Goal: Task Accomplishment & Management: Complete application form

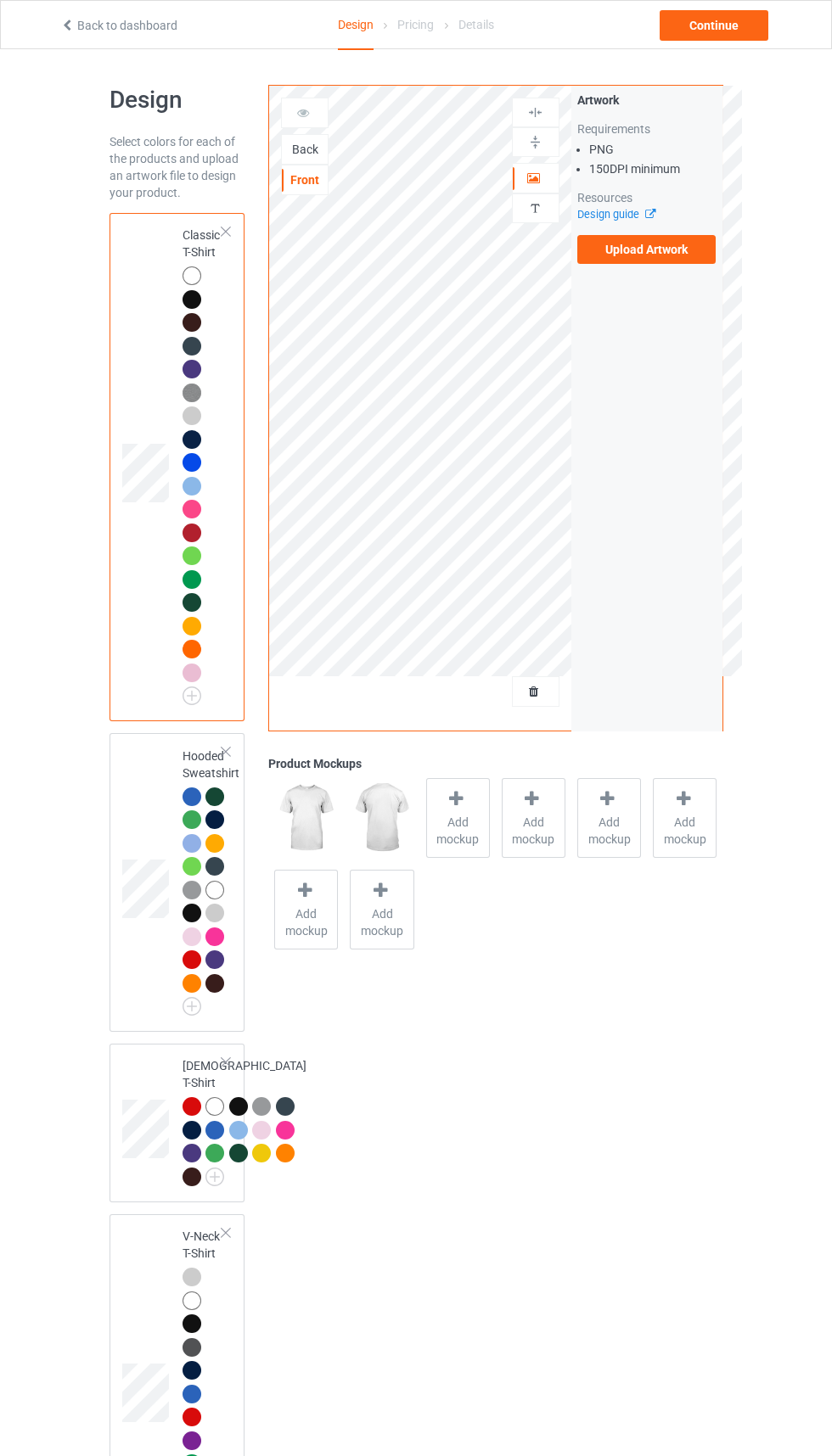
click at [298, 150] on div "Back" at bounding box center [304, 149] width 45 height 17
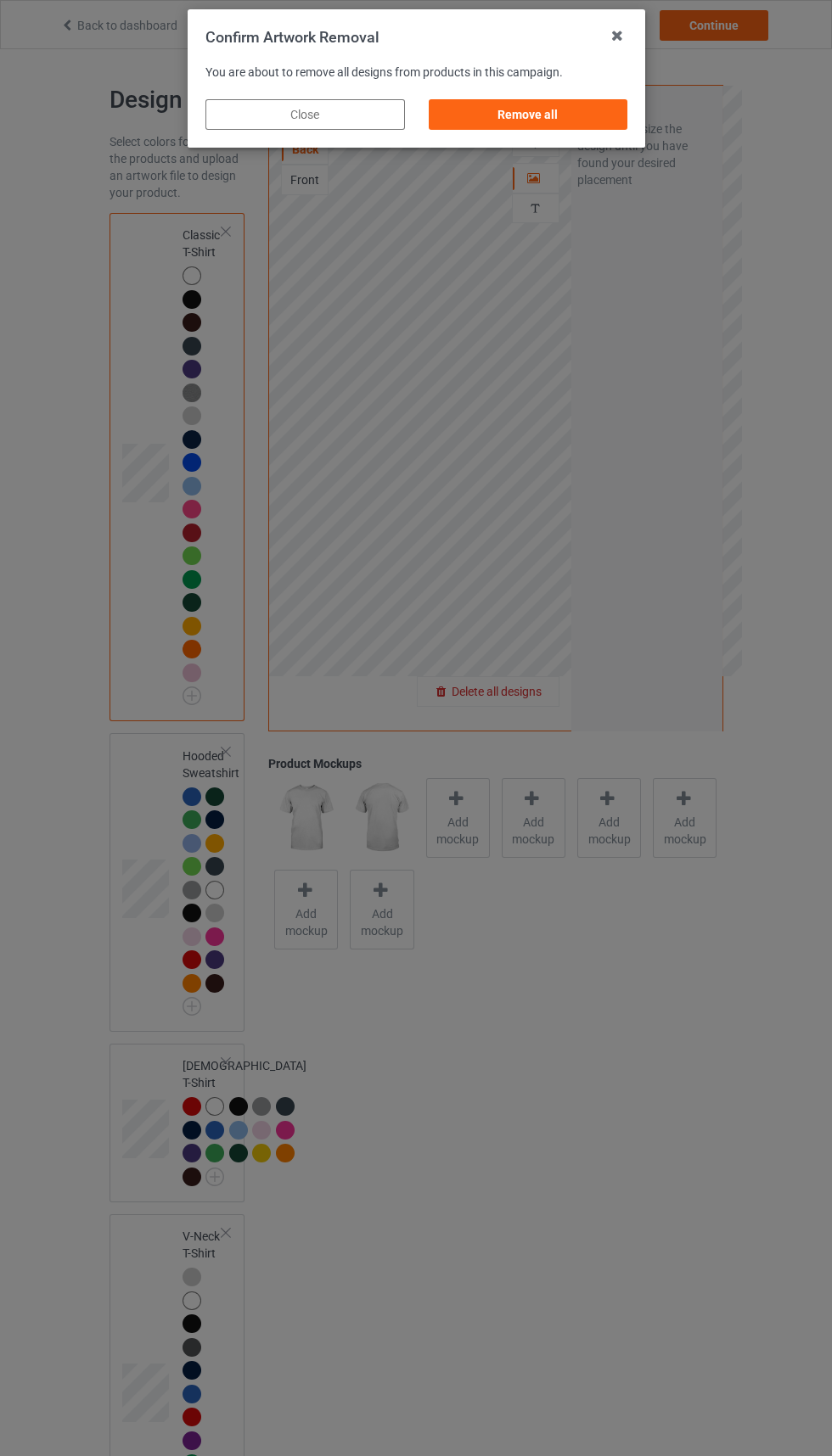
click at [541, 122] on div "Remove all" at bounding box center [528, 115] width 200 height 31
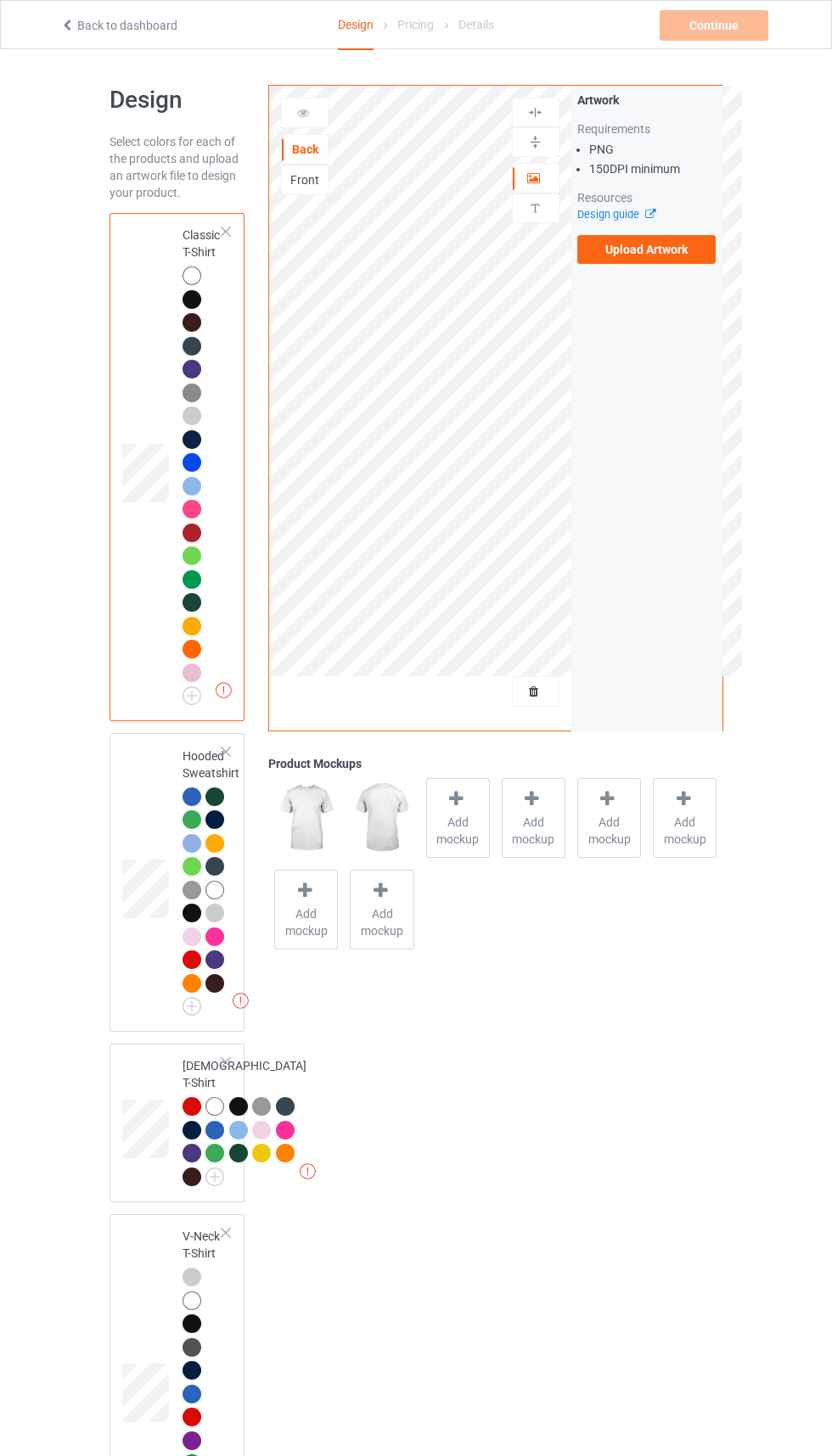
click at [675, 246] on label "Upload Artwork" at bounding box center [647, 250] width 139 height 29
click at [0, 0] on input "Upload Artwork" at bounding box center [0, 0] width 0 height 0
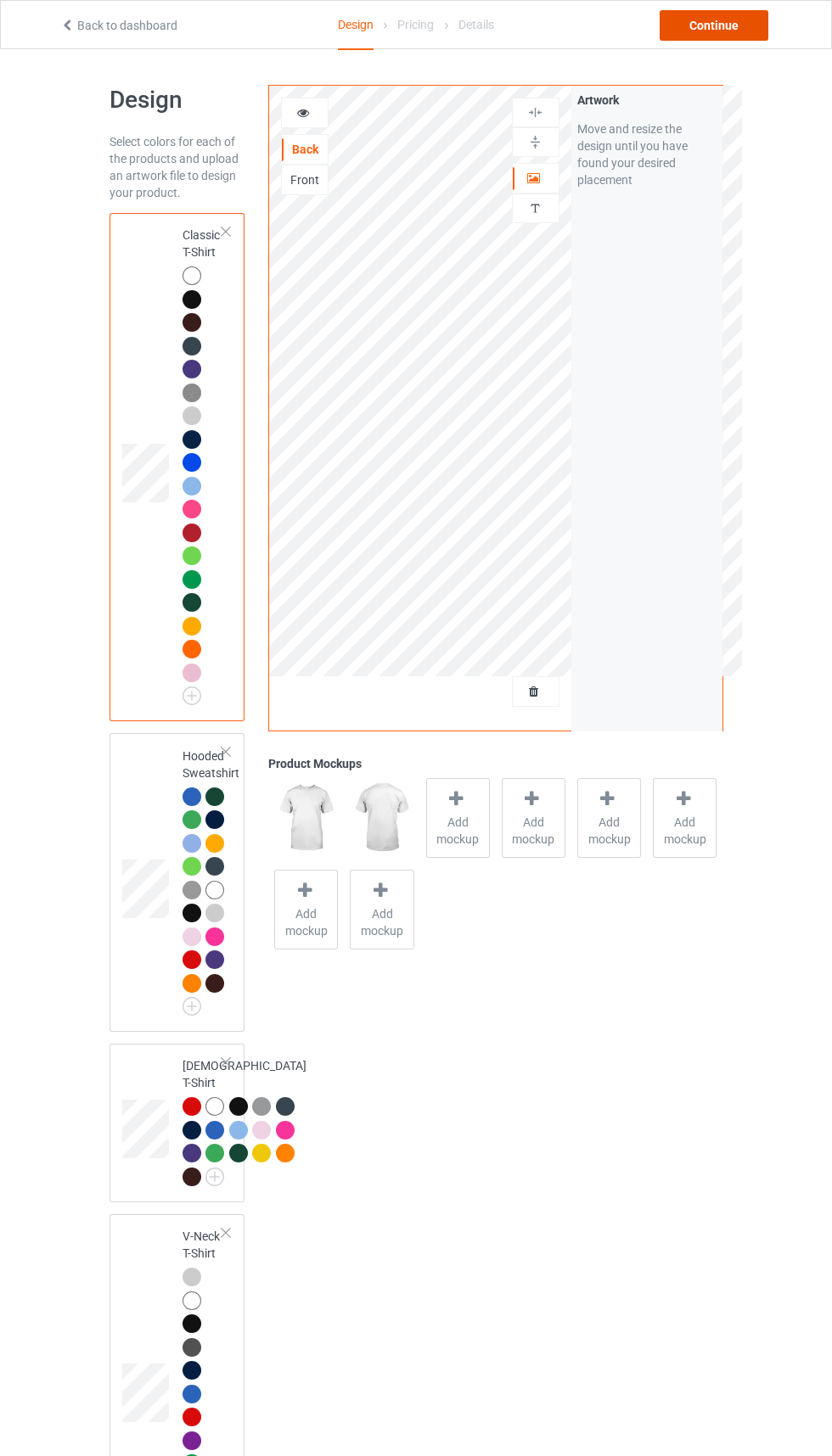
click at [715, 25] on div "Continue" at bounding box center [714, 26] width 109 height 31
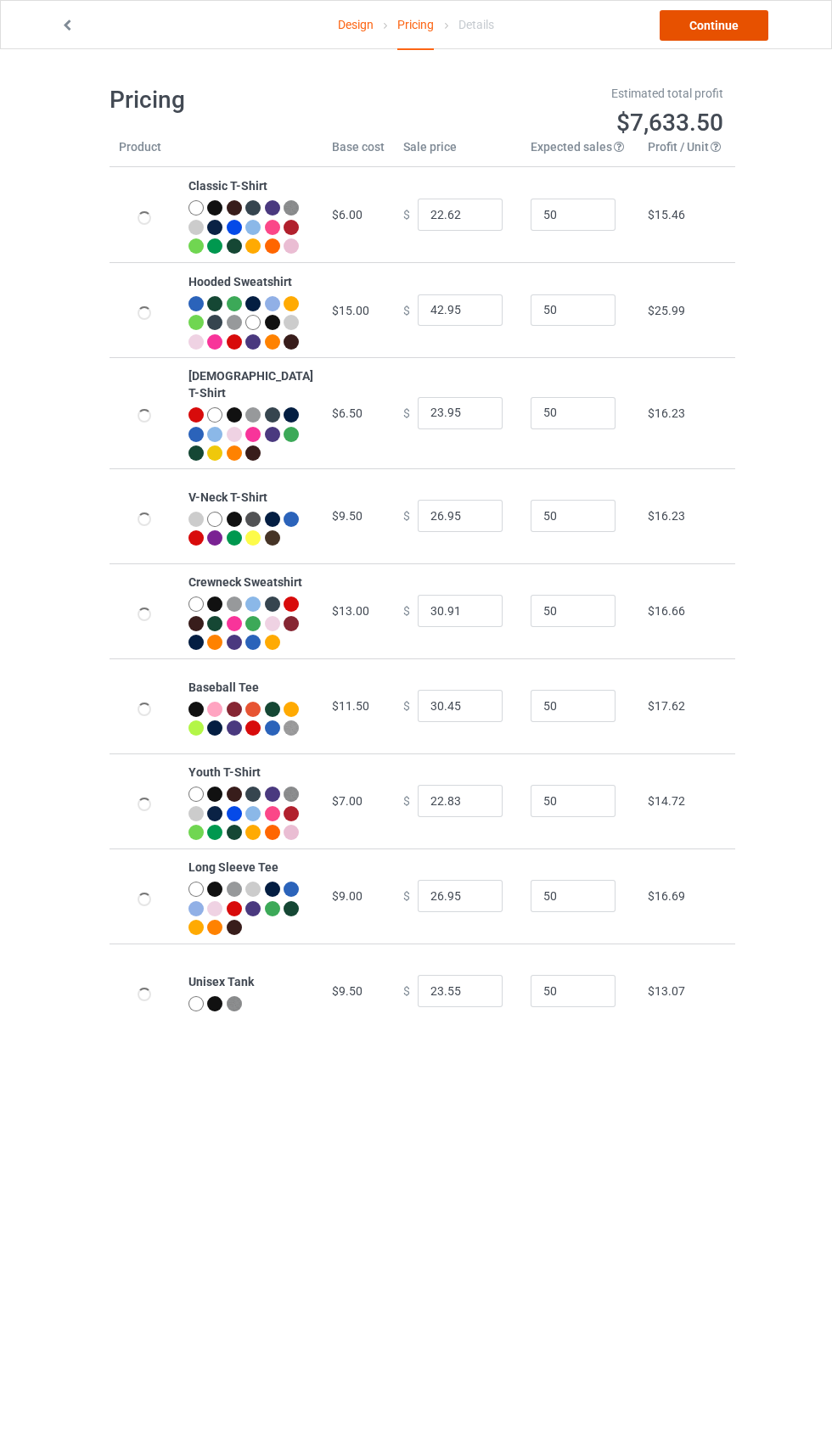
click at [724, 29] on link "Continue" at bounding box center [714, 26] width 109 height 31
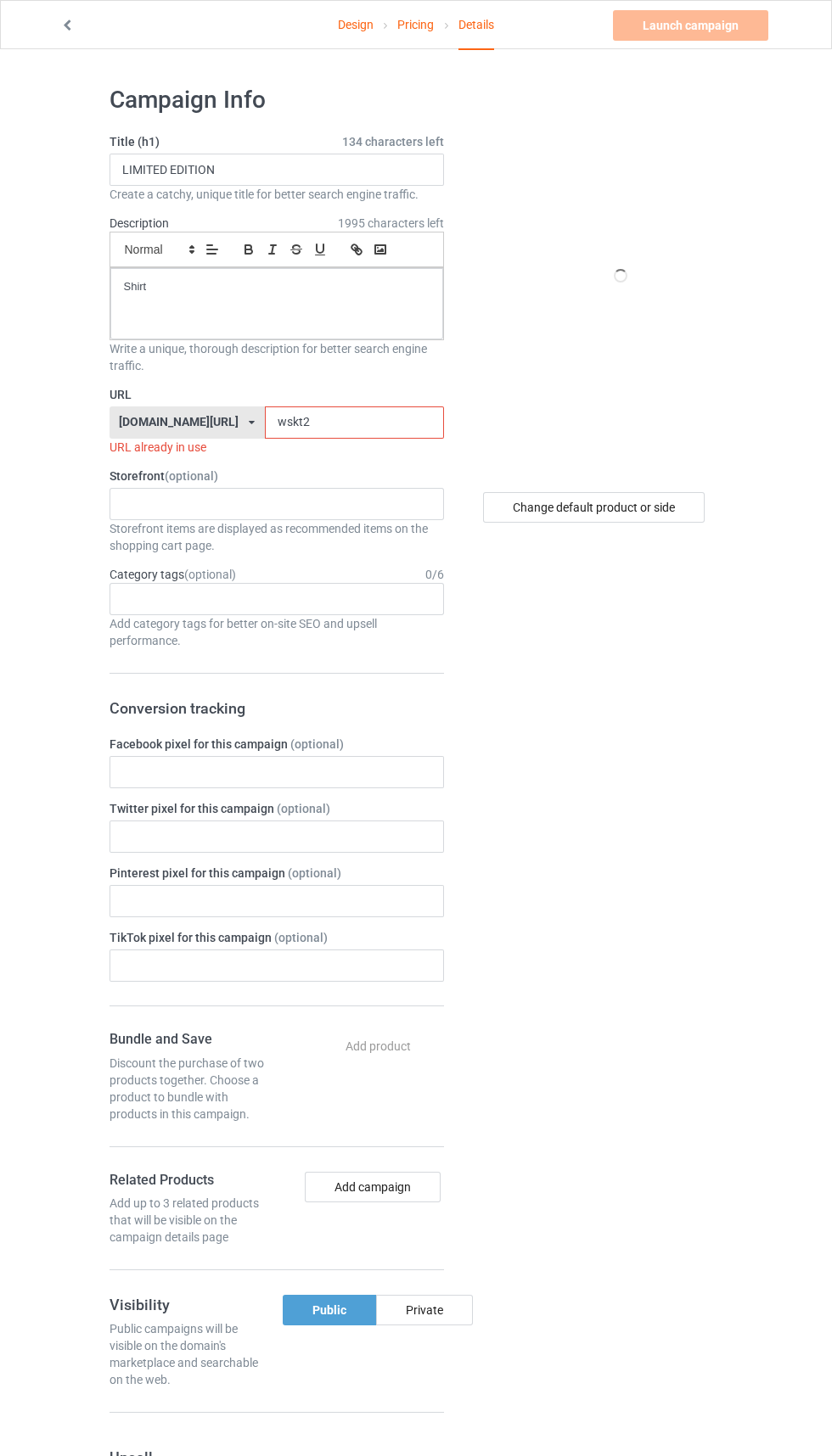
click at [301, 429] on input "wskt2" at bounding box center [354, 423] width 179 height 33
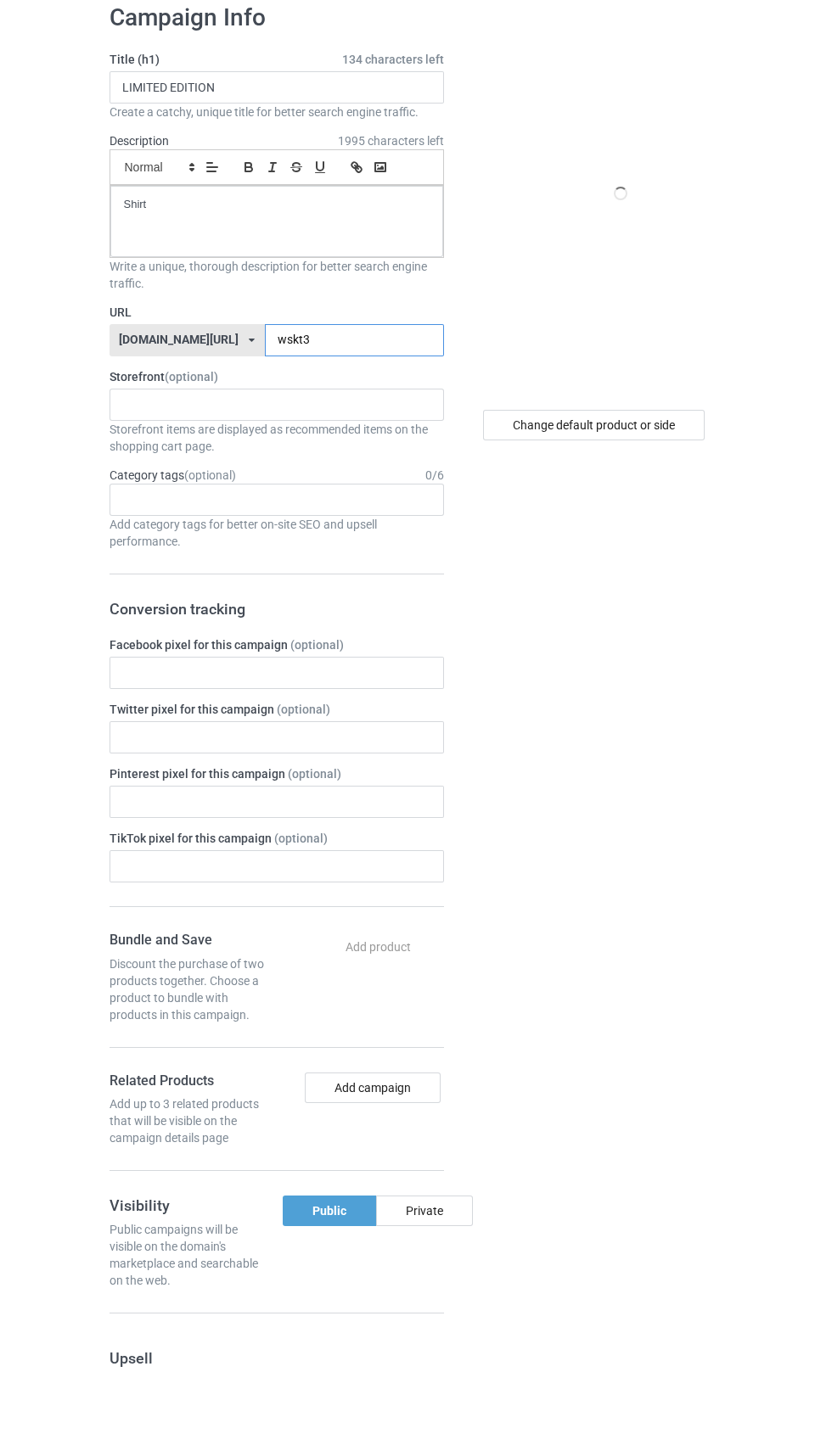
type input "wskt3"
click at [653, 502] on div "Change default product or side" at bounding box center [594, 508] width 221 height 31
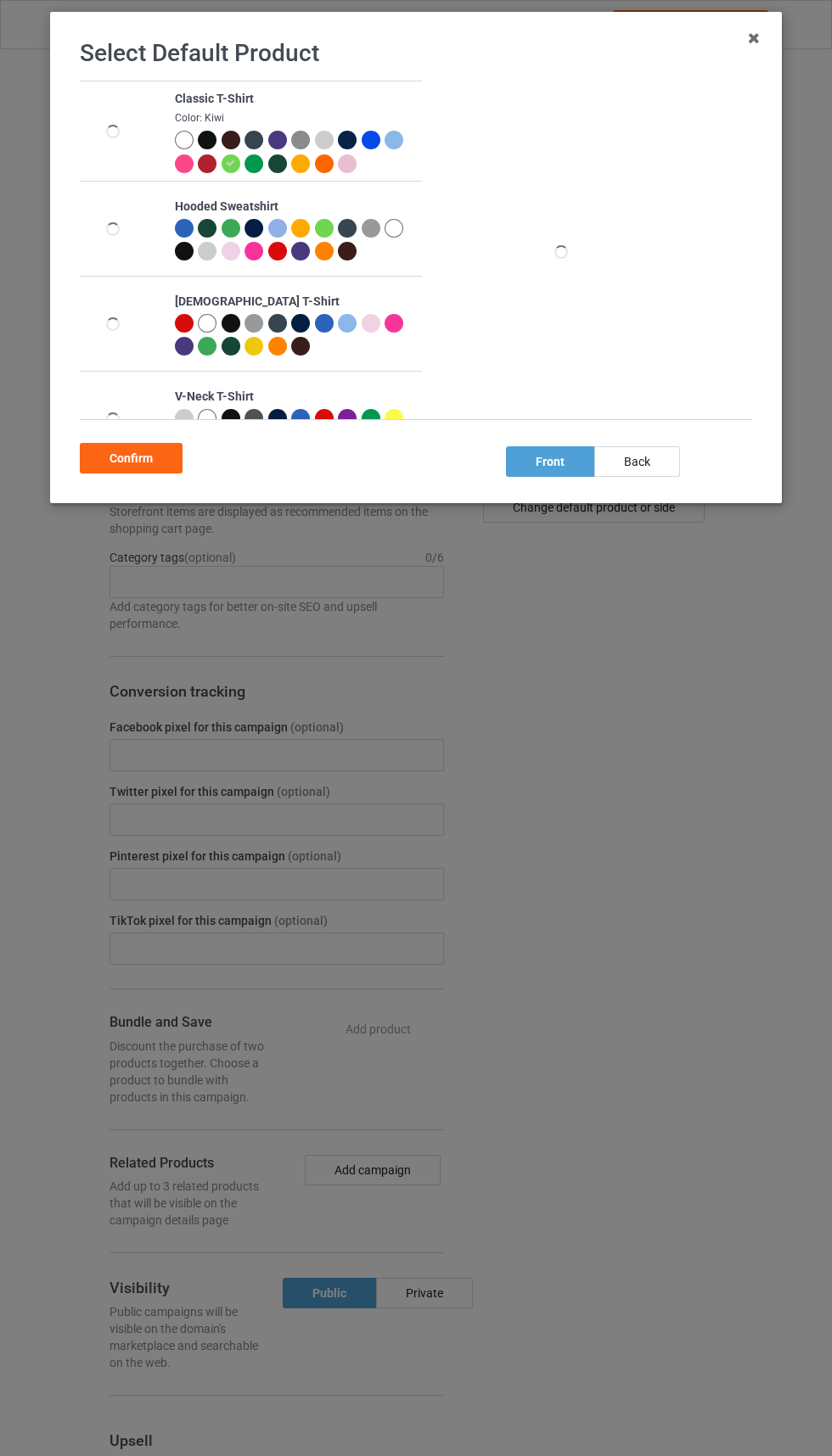
click at [234, 163] on icon at bounding box center [230, 163] width 9 height 9
click at [656, 469] on div "back" at bounding box center [637, 461] width 86 height 31
click at [156, 454] on div "Confirm" at bounding box center [131, 458] width 103 height 31
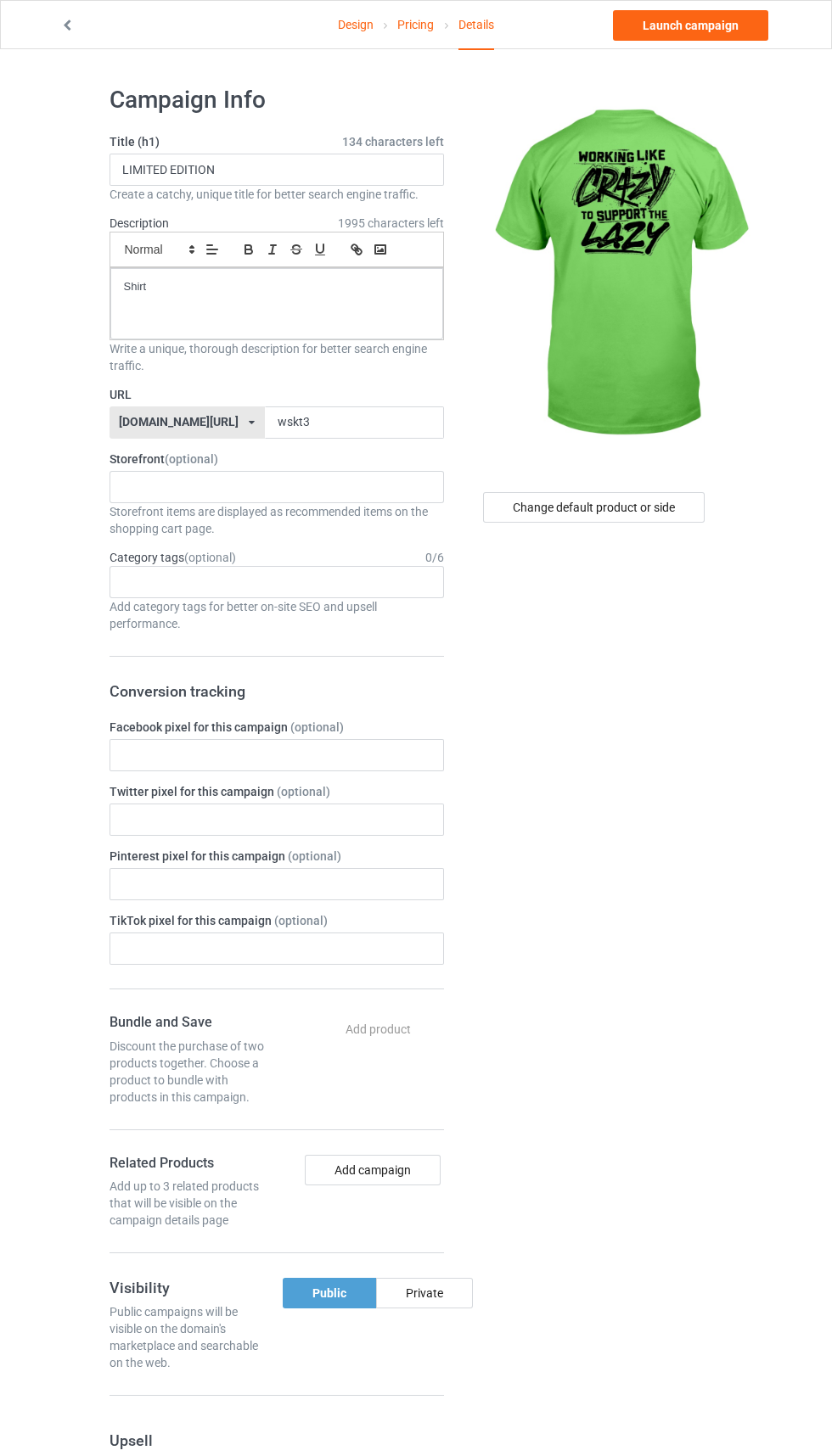
scroll to position [33, 0]
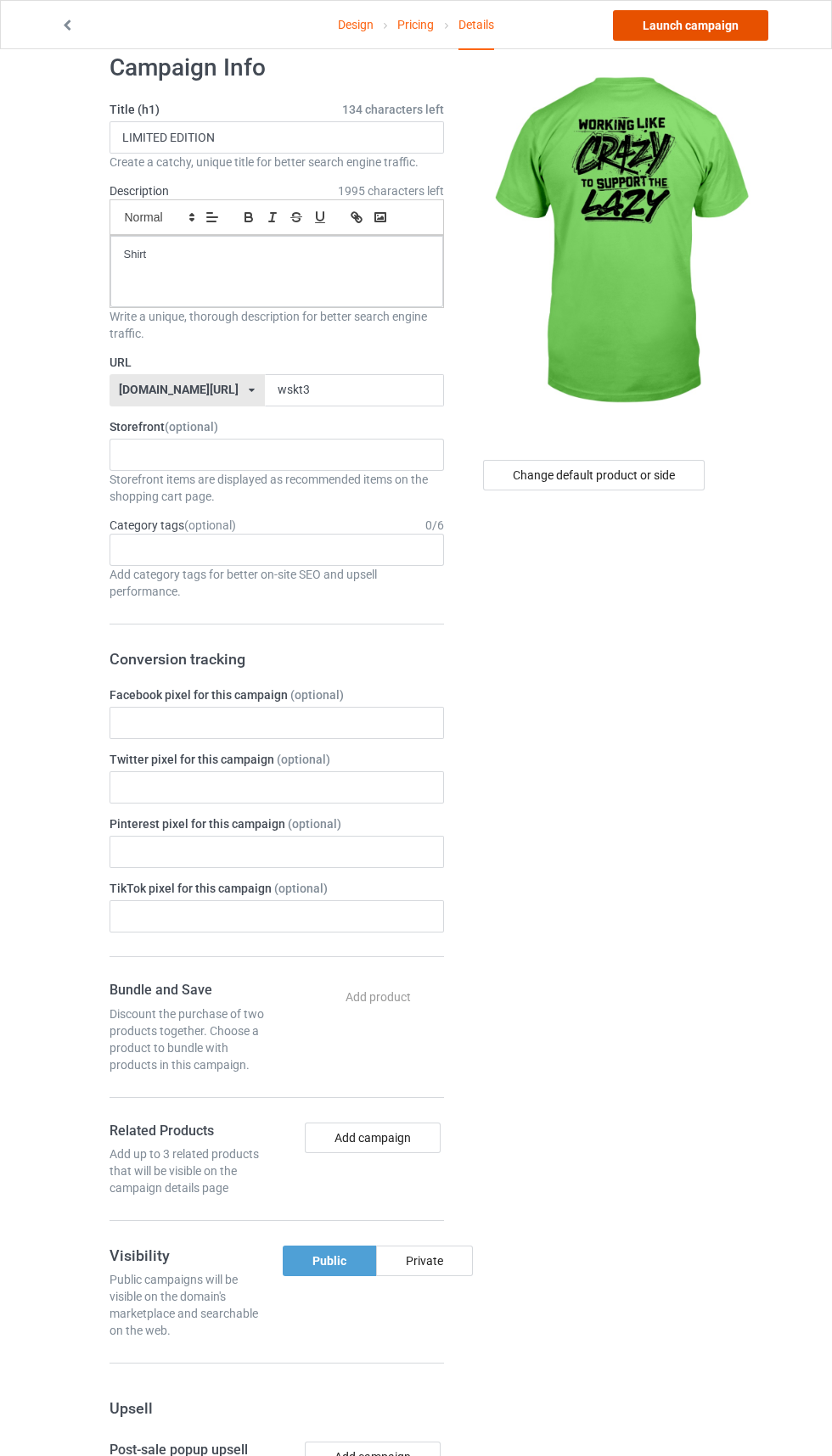
click at [668, 25] on link "Launch campaign" at bounding box center [690, 26] width 155 height 31
